Goal: Complete application form

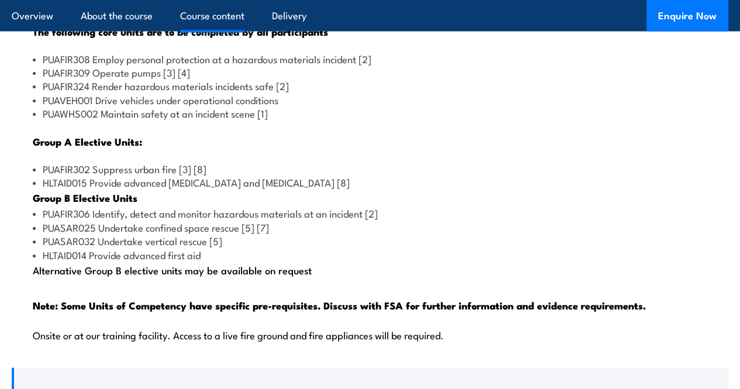
scroll to position [1159, 0]
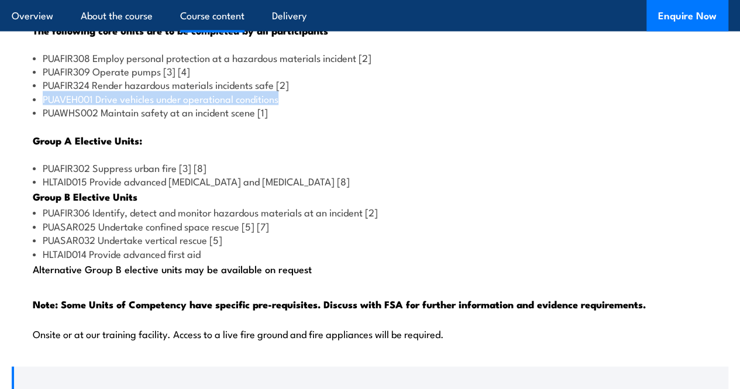
drag, startPoint x: 288, startPoint y: 150, endPoint x: 44, endPoint y: 150, distance: 244.0
click at [44, 105] on li "PUAVEH001 Drive vehicles under operational conditions" at bounding box center [370, 98] width 675 height 13
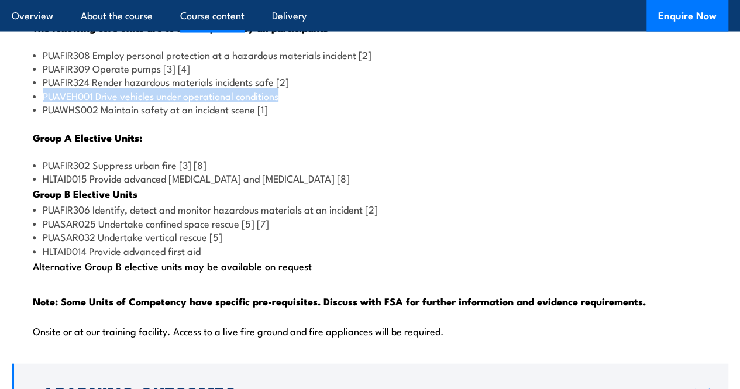
scroll to position [1161, 0]
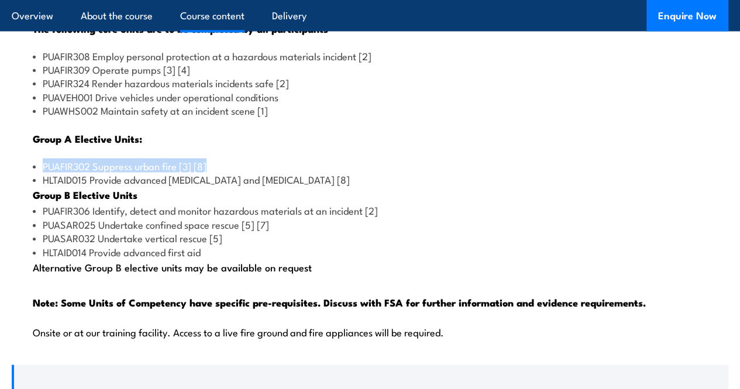
drag, startPoint x: 212, startPoint y: 217, endPoint x: 39, endPoint y: 221, distance: 173.3
click at [39, 173] on li "PUAFIR302 Suppress urban fire [3] [8]" at bounding box center [370, 165] width 675 height 13
copy li "PUAFIR302 Suppress urban fire [3] [8]"
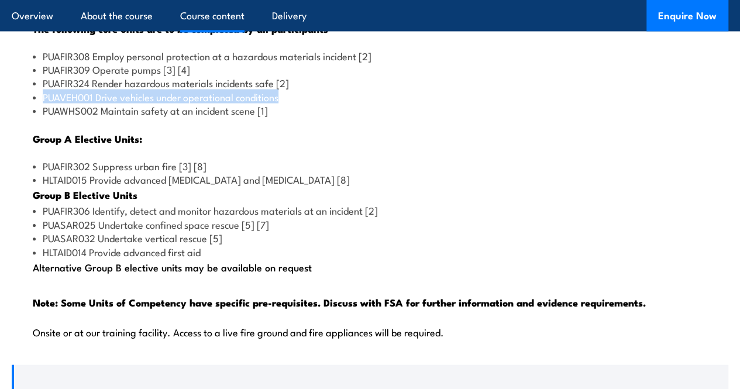
drag, startPoint x: 291, startPoint y: 147, endPoint x: 23, endPoint y: 149, distance: 268.0
click at [23, 149] on div "Qualification Packaging Rules: Total number of units = 11 made up of 5 core uni…" at bounding box center [370, 160] width 717 height 405
copy li "PUAVEH001 Drive vehicles under operational conditions"
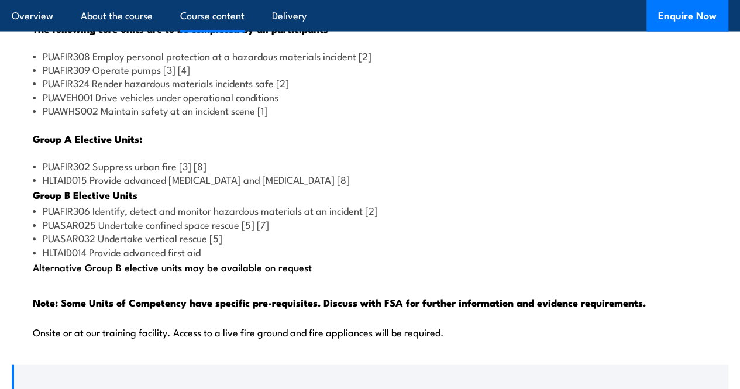
click at [462, 245] on li "PUASAR032 Undertake vertical rescue [5]" at bounding box center [370, 237] width 675 height 13
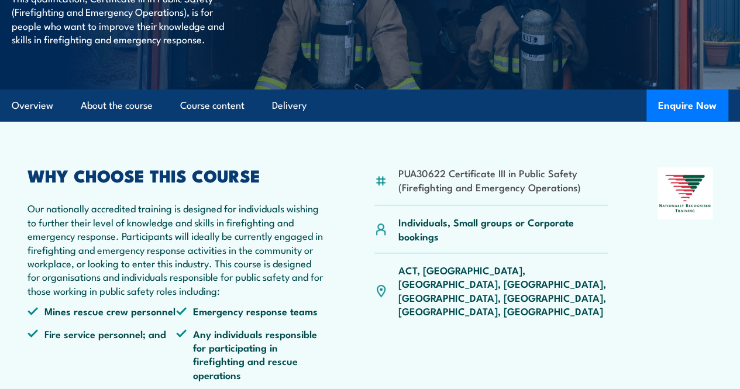
scroll to position [258, 0]
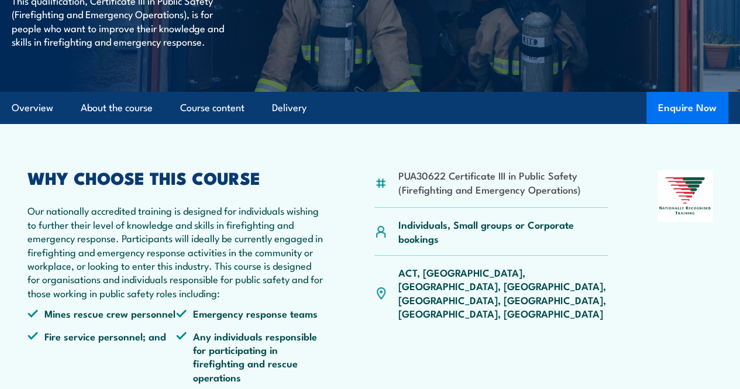
click at [674, 123] on button "Enquire Now" at bounding box center [688, 108] width 82 height 32
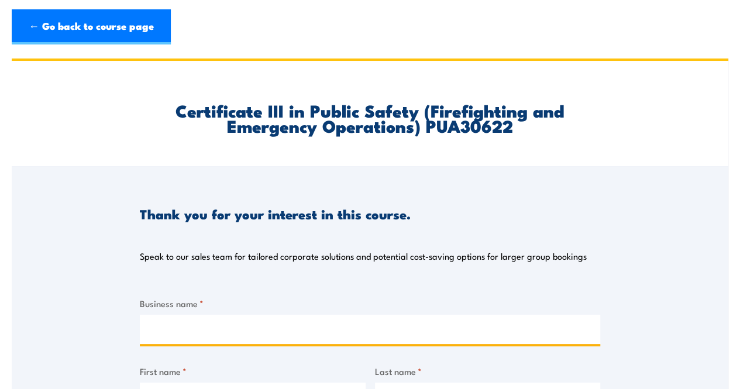
click at [401, 331] on input "Business name *" at bounding box center [370, 329] width 461 height 29
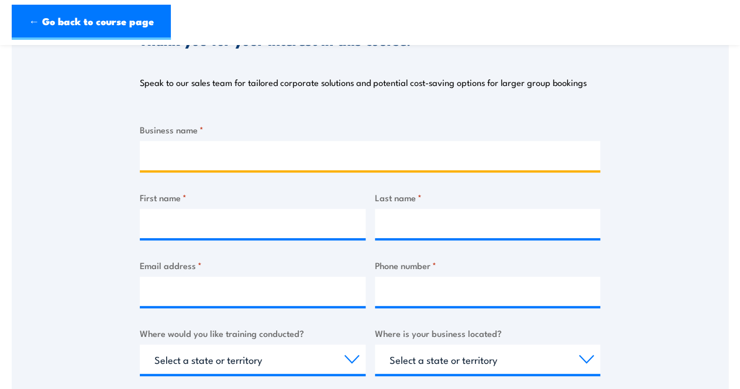
scroll to position [186, 0]
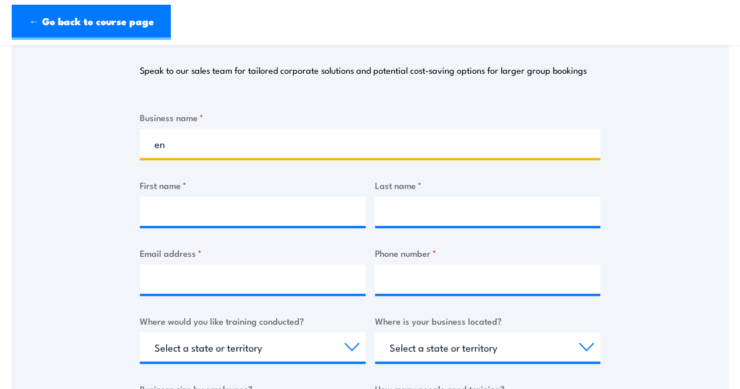
type input "e"
type input "Endura Alliance"
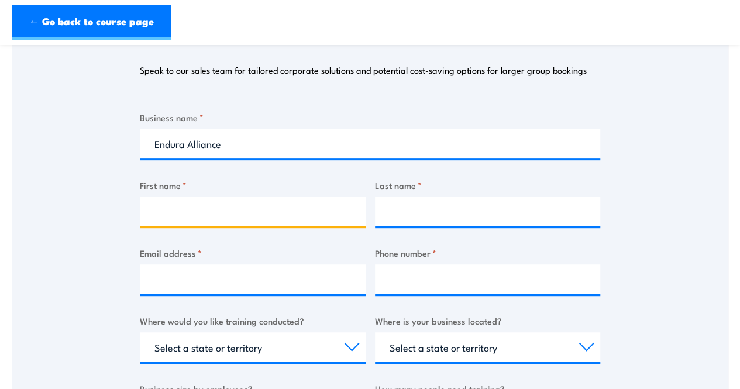
click at [280, 210] on input "First name *" at bounding box center [253, 211] width 226 height 29
type input "[PERSON_NAME]"
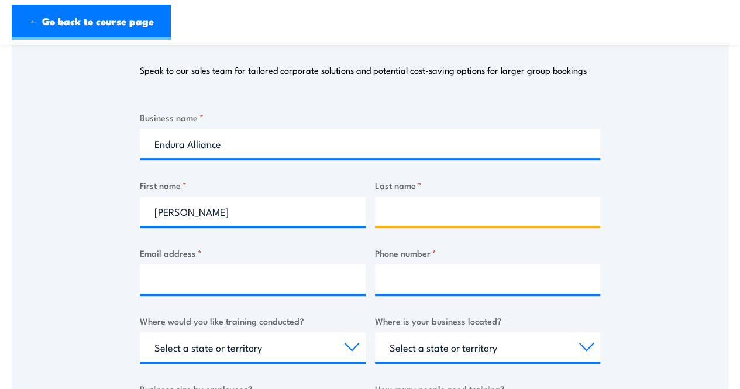
type input "Fountain"
type input "0448878166"
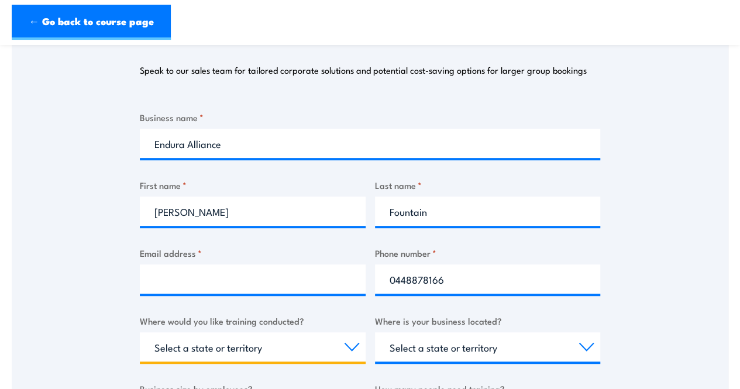
select select "WA"
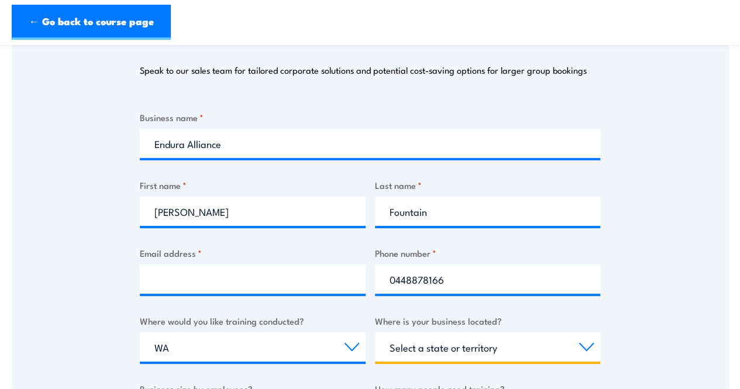
select select "WA"
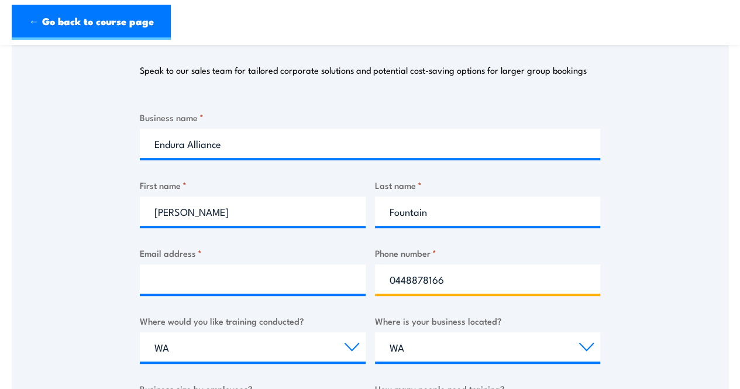
click at [485, 281] on input "0448878166" at bounding box center [488, 278] width 226 height 29
type input "0"
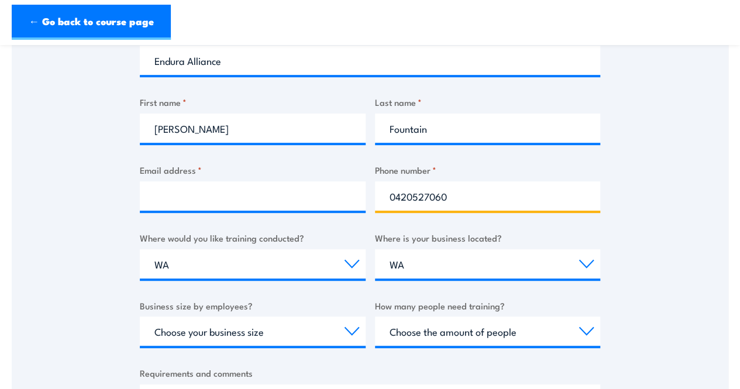
scroll to position [270, 0]
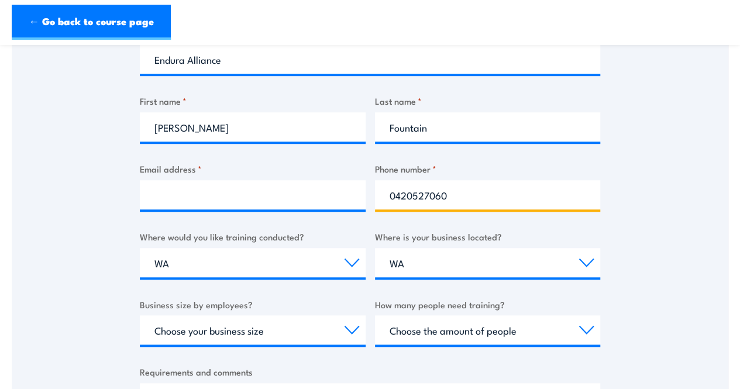
type input "0420527060"
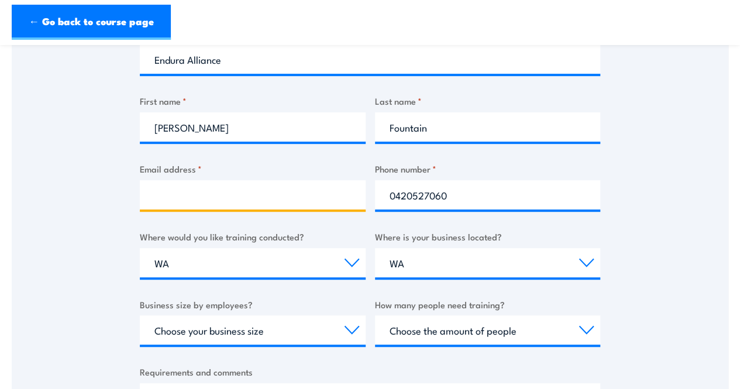
click at [290, 199] on input "Email address *" at bounding box center [253, 194] width 226 height 29
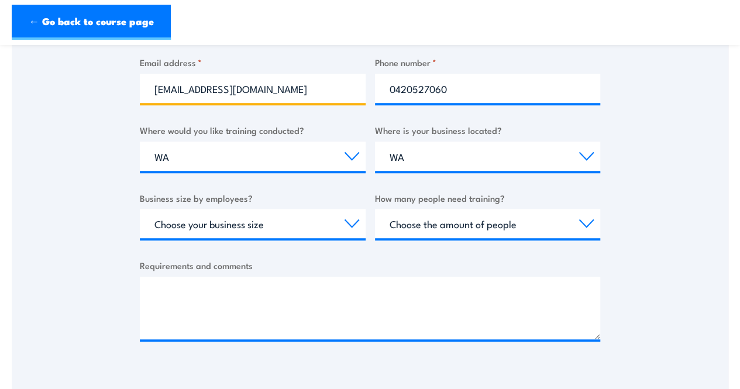
scroll to position [405, 0]
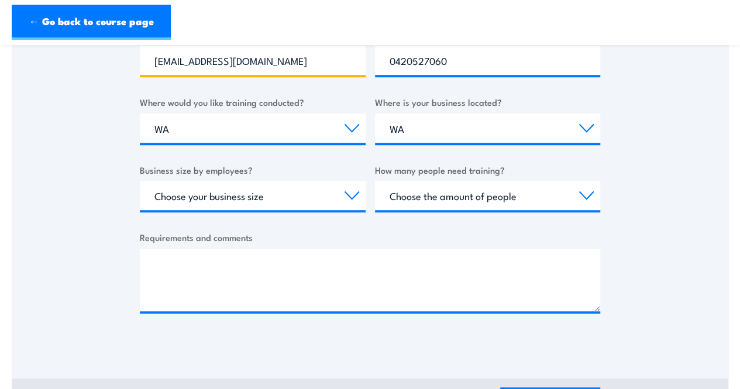
type input "[EMAIL_ADDRESS][DOMAIN_NAME]"
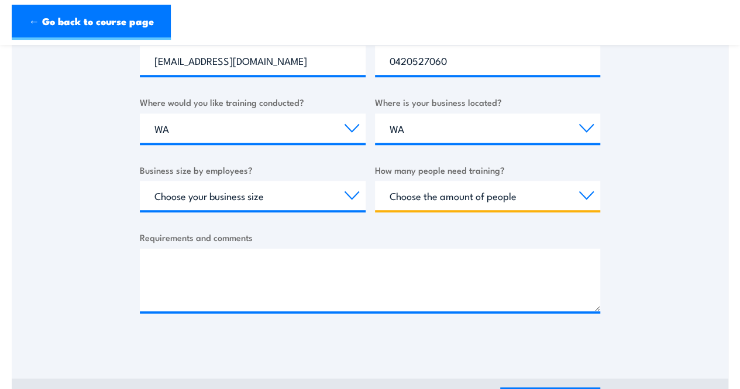
click at [585, 188] on select "Choose the amount of people 1 to 4 5 to 19 20+" at bounding box center [488, 195] width 226 height 29
select select "1 to 4"
click at [375, 181] on select "Choose the amount of people 1 to 4 5 to 19 20+" at bounding box center [488, 195] width 226 height 29
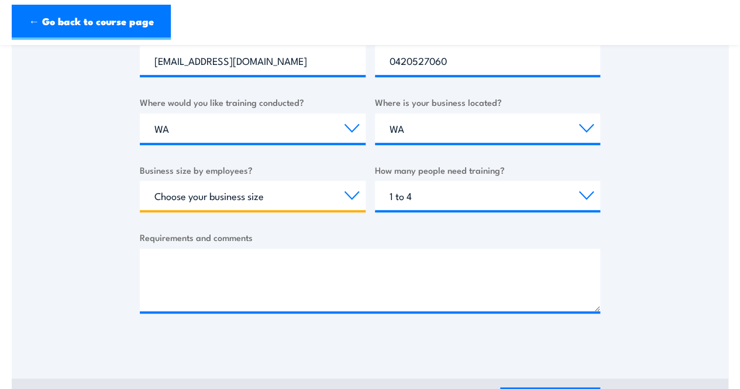
click at [362, 190] on select "Choose your business size 1 to 19 20 to 199 200+" at bounding box center [253, 195] width 226 height 29
select select "1 to 19"
click at [140, 181] on select "Choose your business size 1 to 19 20 to 199 200+" at bounding box center [253, 195] width 226 height 29
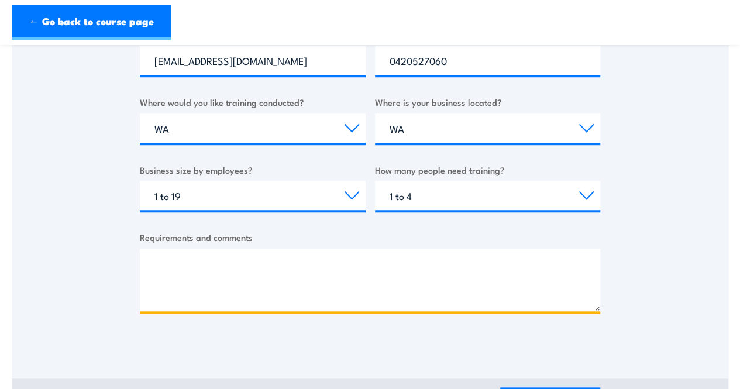
click at [304, 270] on textarea "Requirements and comments" at bounding box center [370, 280] width 461 height 63
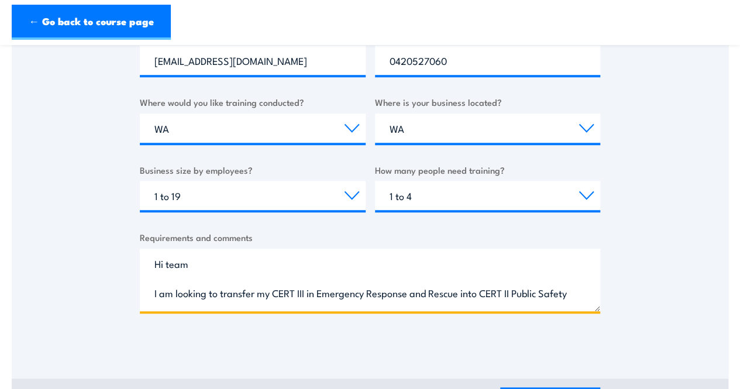
scroll to position [18, 0]
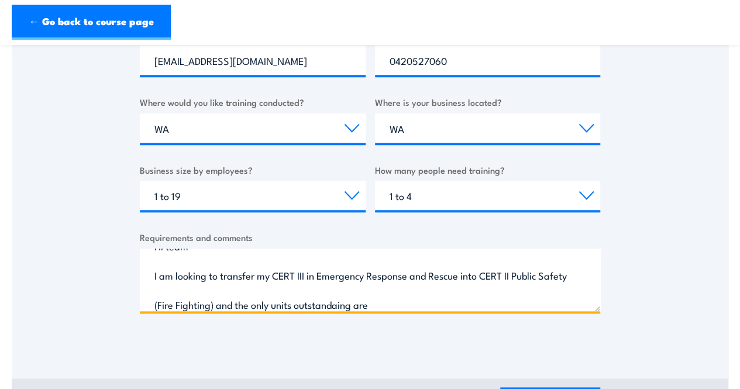
paste textarea "PUAVEH001 Drive vehicles under operational conditions"
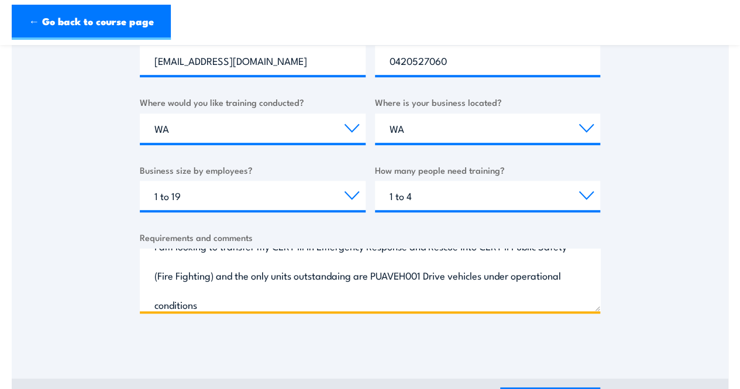
click at [403, 274] on textarea "Hi team I am looking to transfer my CERT III in Emergency Response and Rescue i…" at bounding box center [370, 280] width 461 height 63
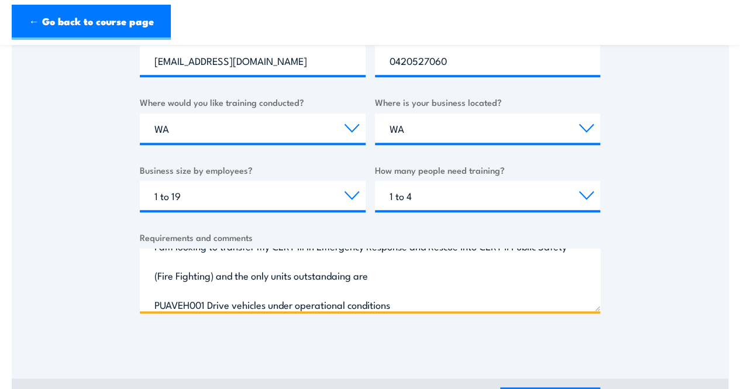
scroll to position [54, 0]
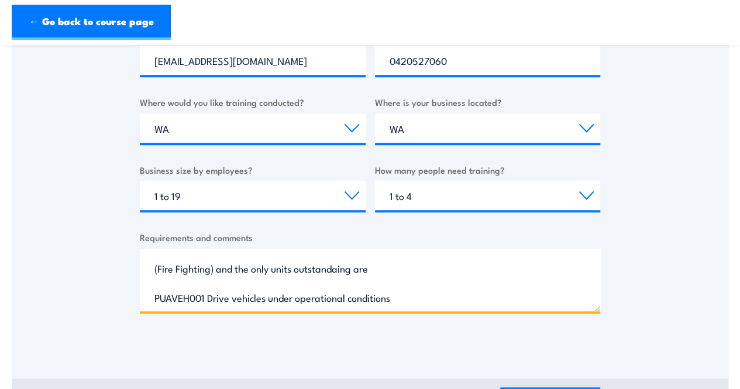
click at [363, 263] on textarea "Hi team I am looking to transfer my CERT III in Emergency Response and Rescue i…" at bounding box center [370, 280] width 461 height 63
click at [417, 300] on textarea "Hi team I am looking to transfer my CERT III in Emergency Response and Rescue i…" at bounding box center [370, 280] width 461 height 63
click at [154, 297] on textarea "Hi team I am looking to transfer my CERT III in Emergency Response and Rescue i…" at bounding box center [370, 280] width 461 height 63
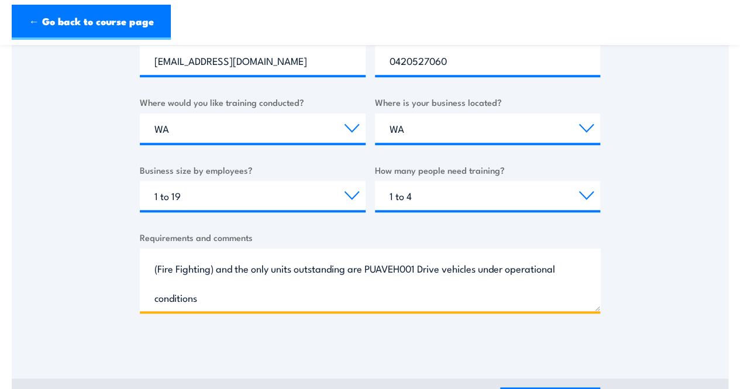
click at [261, 295] on textarea "Hi team I am looking to transfer my CERT III in Emergency Response and Rescue i…" at bounding box center [370, 280] width 461 height 63
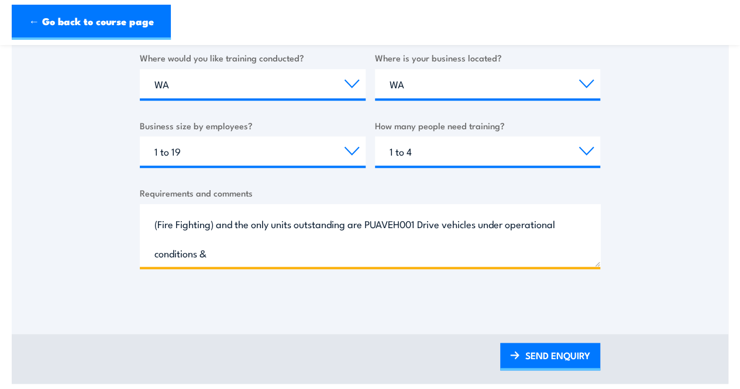
scroll to position [449, 0]
paste textarea "PUAFIR302 Suppress Urban Fire"
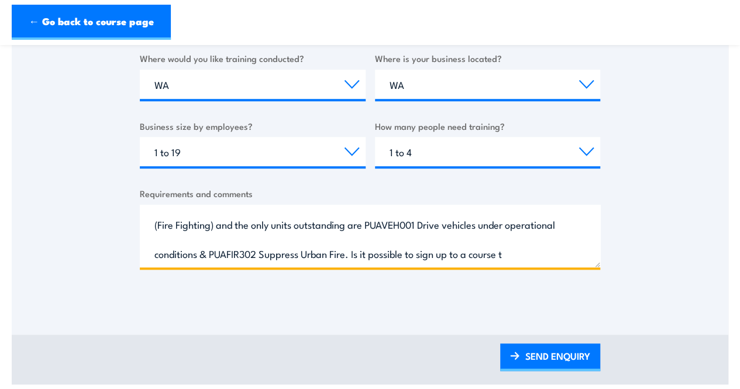
scroll to position [76, 0]
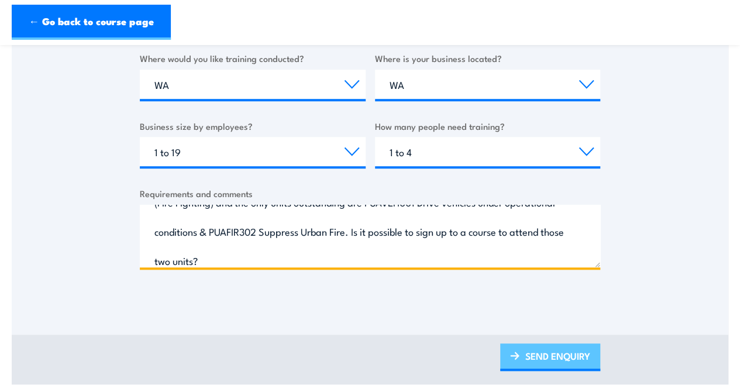
type textarea "Hi team I am looking to transfer my CERT III in Emergency Response and Rescue i…"
click at [551, 353] on link "SEND ENQUIRY" at bounding box center [550, 357] width 100 height 28
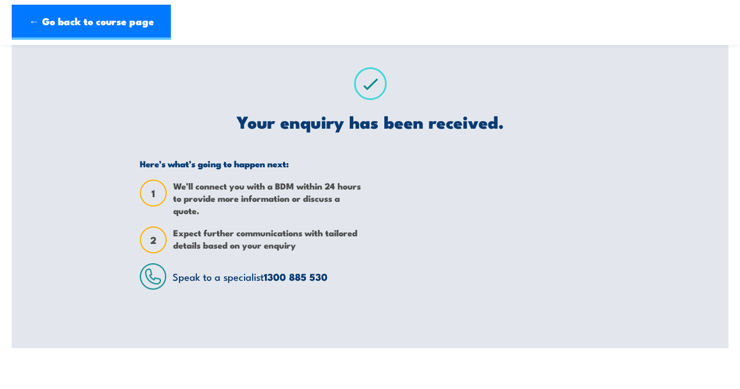
scroll to position [0, 0]
